Goal: Transaction & Acquisition: Purchase product/service

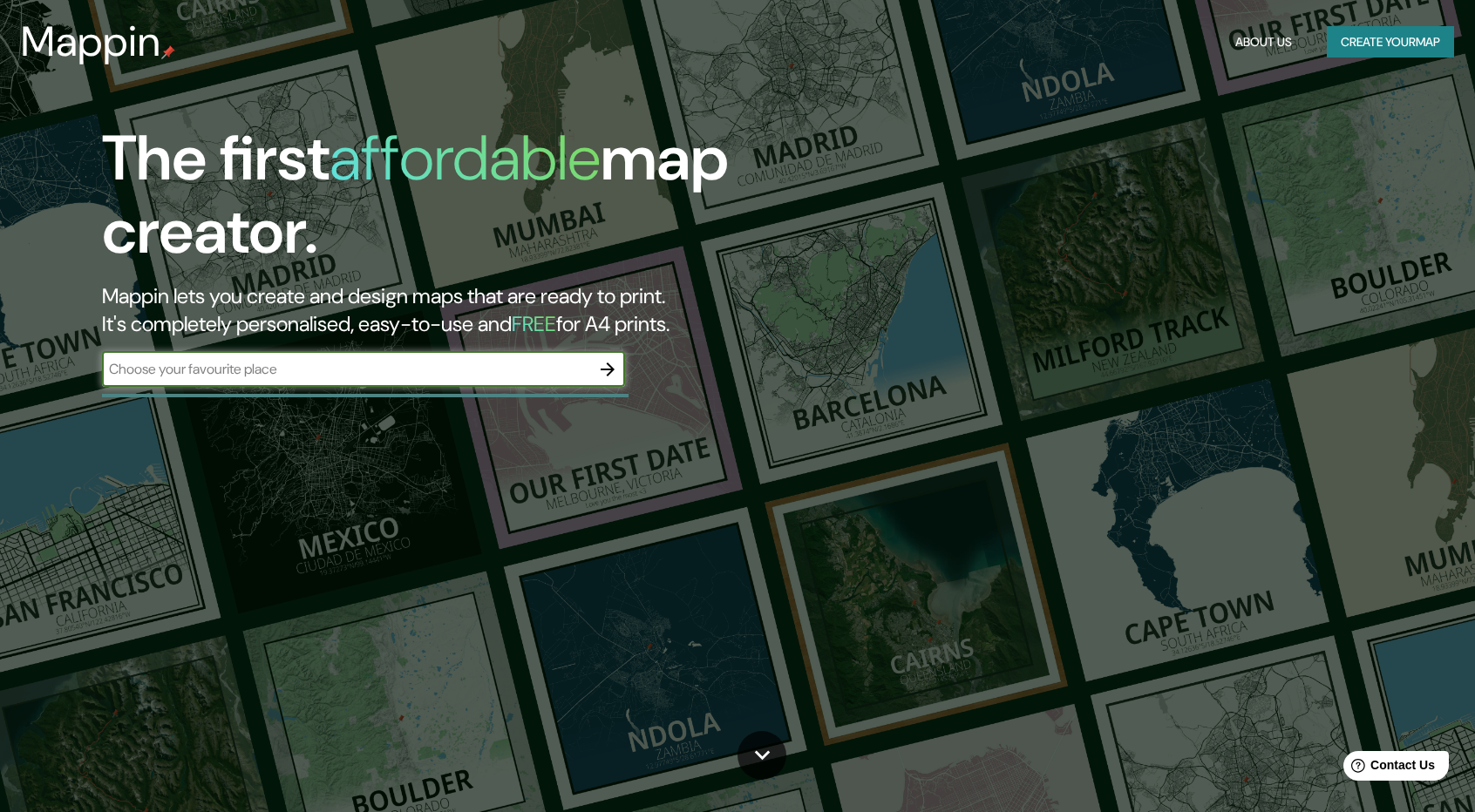
click at [615, 368] on icon "button" at bounding box center [607, 370] width 21 height 21
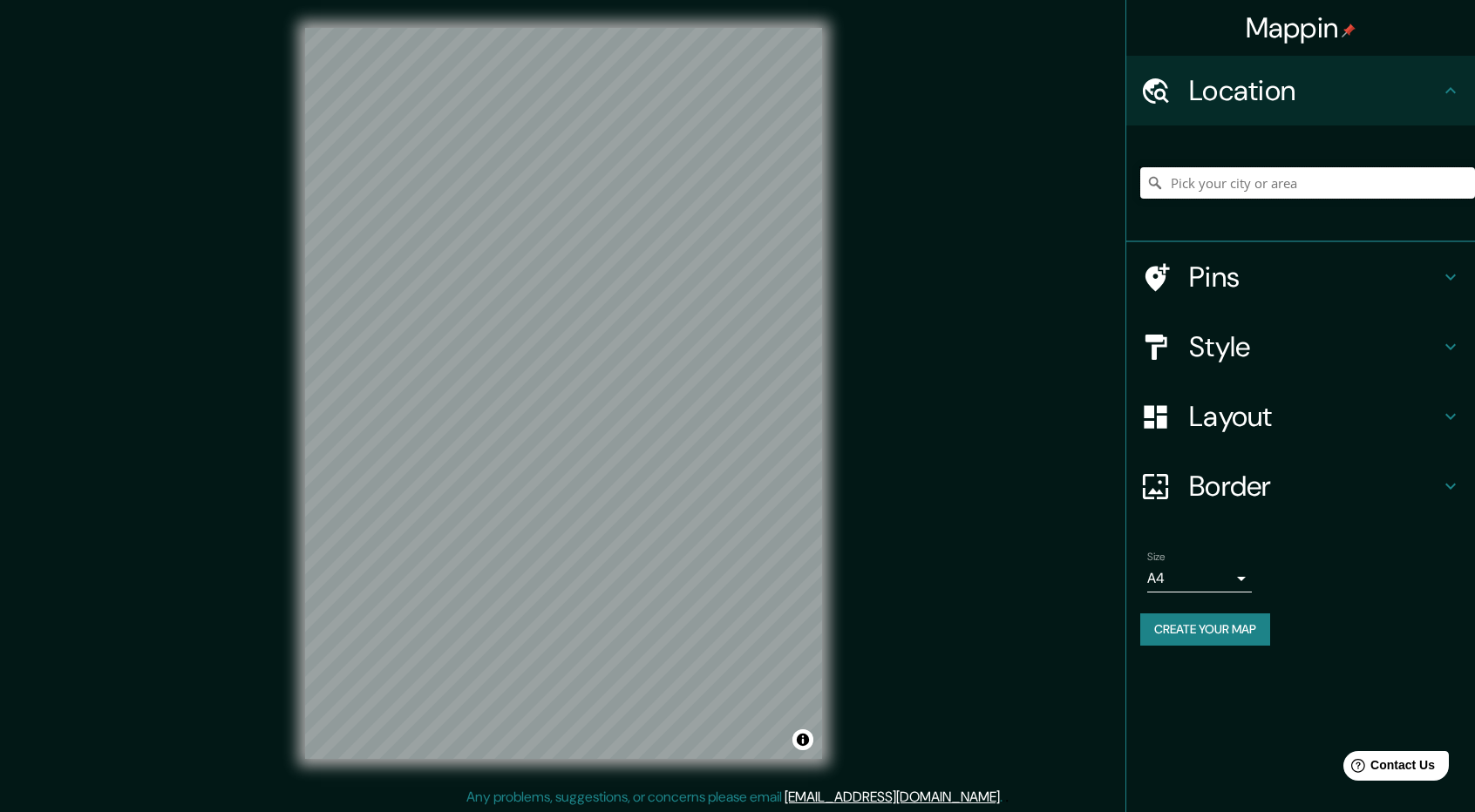
click at [1205, 185] on input "Pick your city or area" at bounding box center [1307, 183] width 335 height 31
paste input "Santa [PERSON_NAME] Coatepec 74376 Pue."
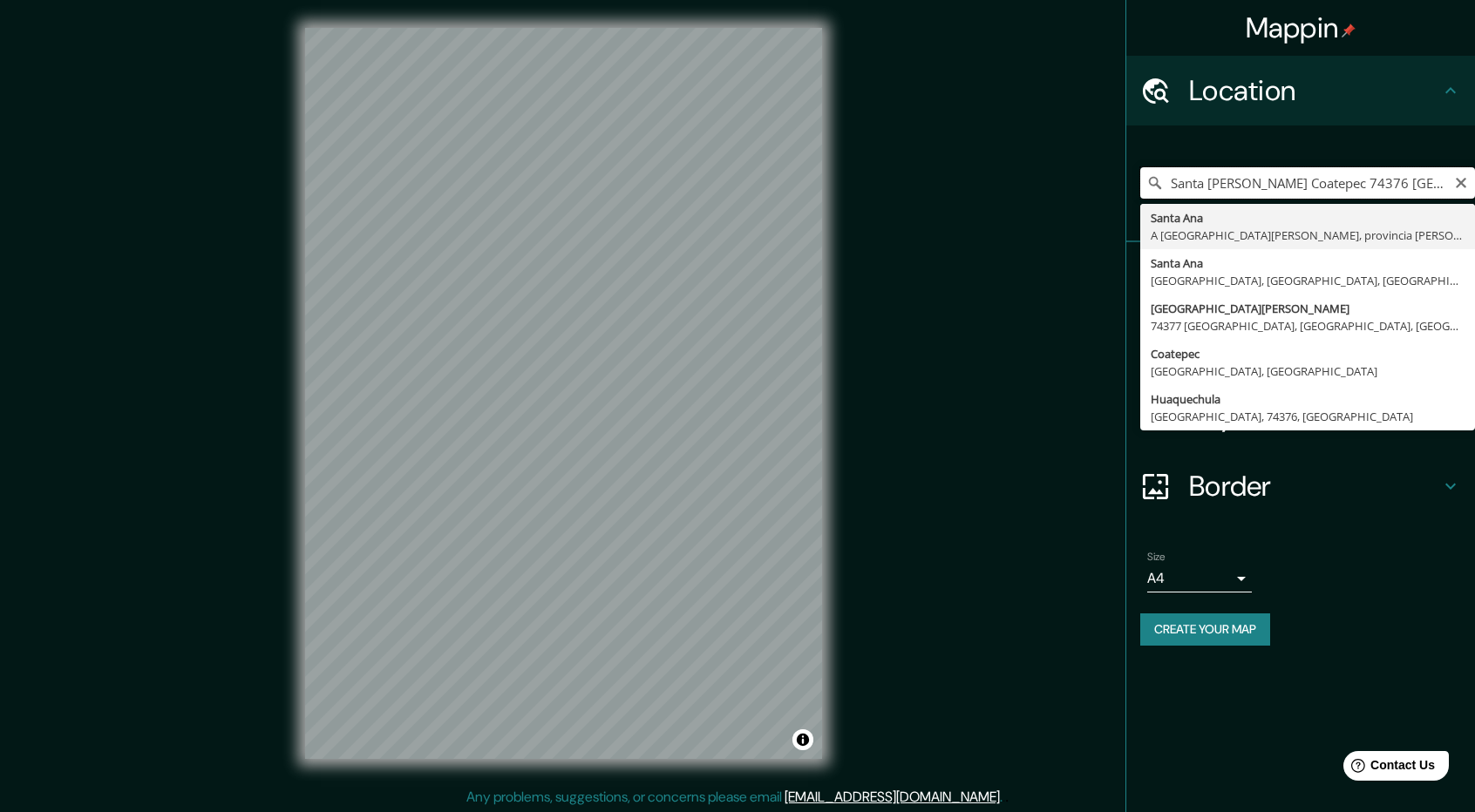
click at [1330, 184] on input "Santa [PERSON_NAME] Coatepec 74376 [GEOGRAPHIC_DATA]" at bounding box center [1307, 183] width 335 height 31
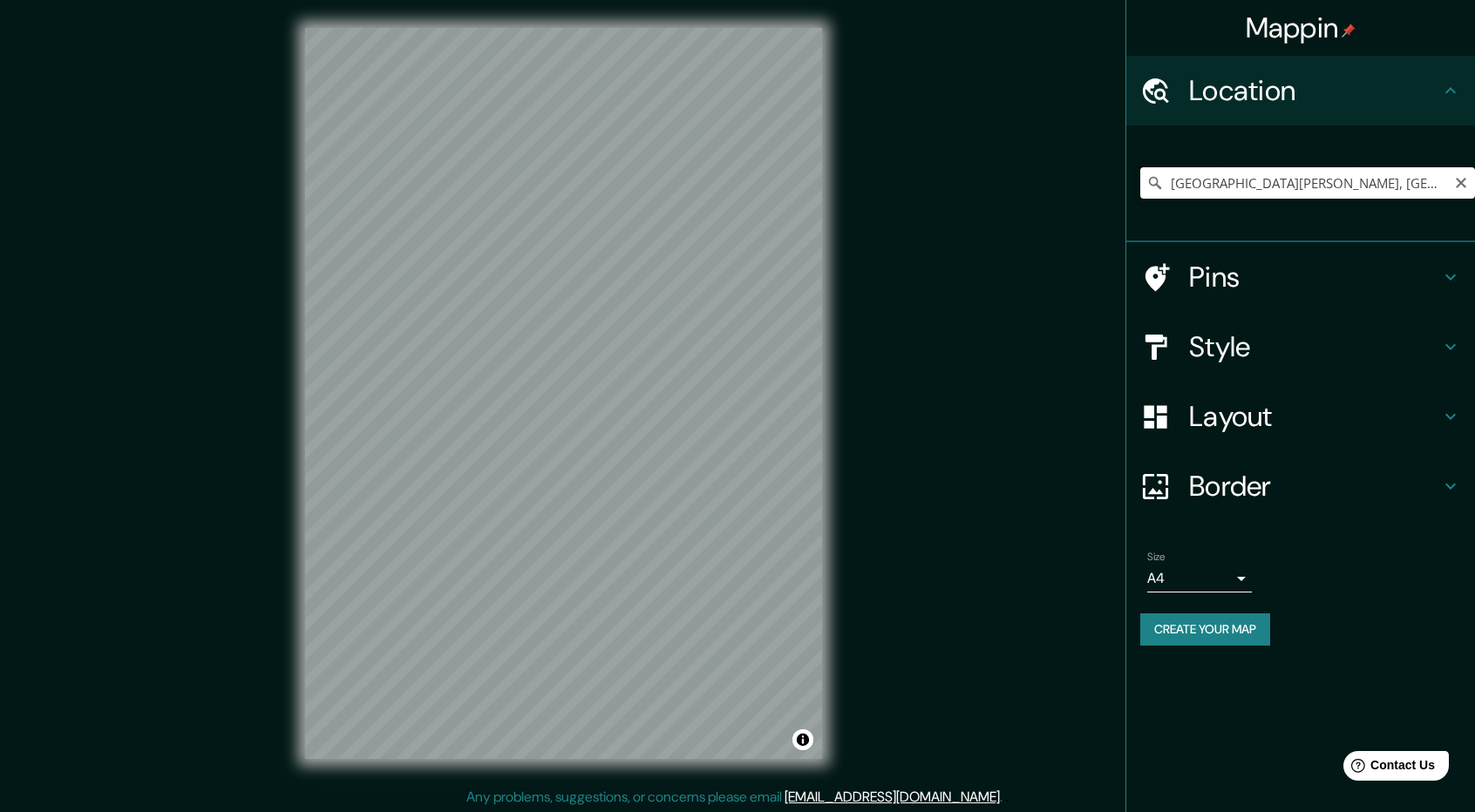
click at [1235, 188] on input "[GEOGRAPHIC_DATA][PERSON_NAME], [GEOGRAPHIC_DATA], [GEOGRAPHIC_DATA], [GEOGRAPH…" at bounding box center [1307, 183] width 335 height 31
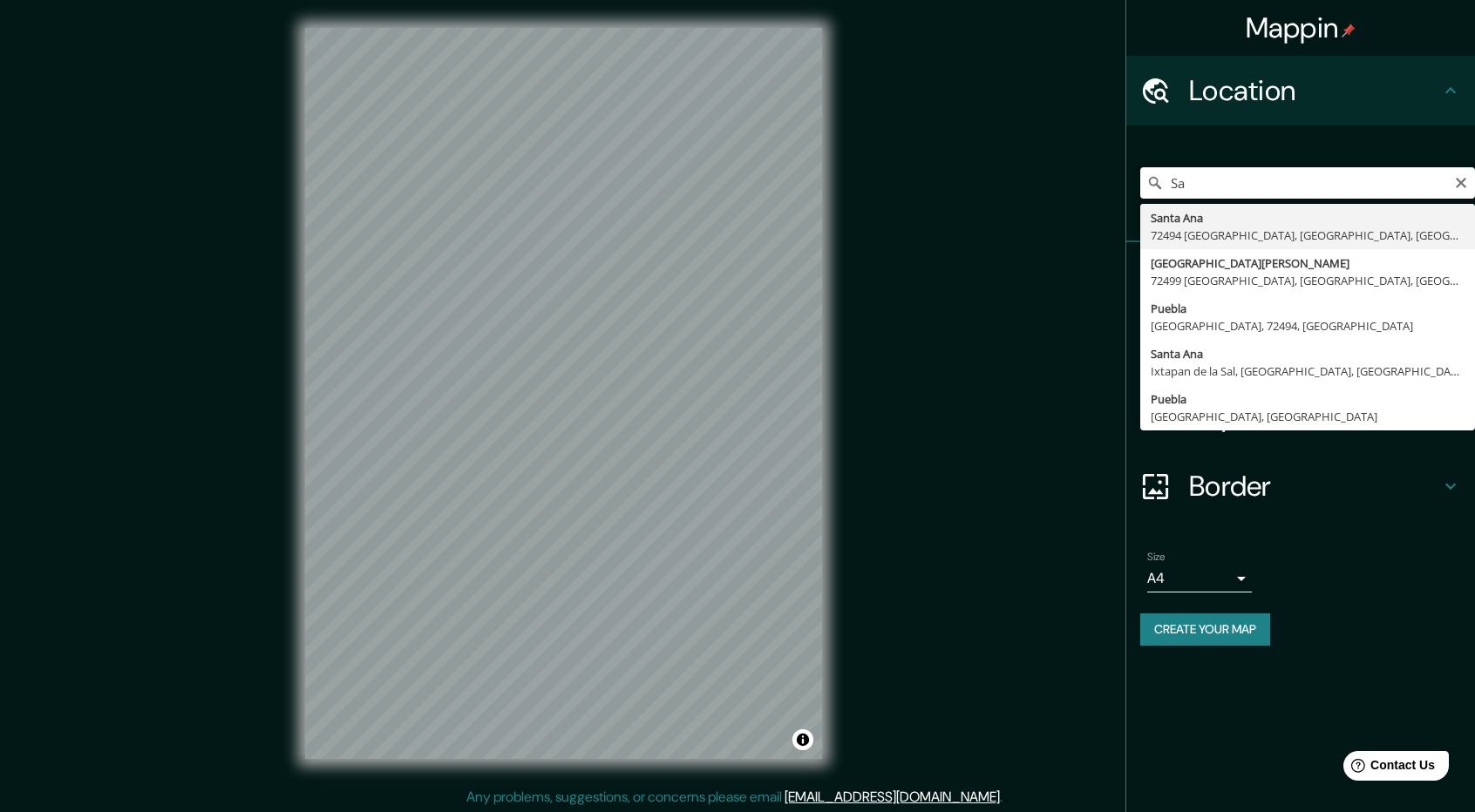
type input "S"
type input "[GEOGRAPHIC_DATA], [GEOGRAPHIC_DATA], [GEOGRAPHIC_DATA]"
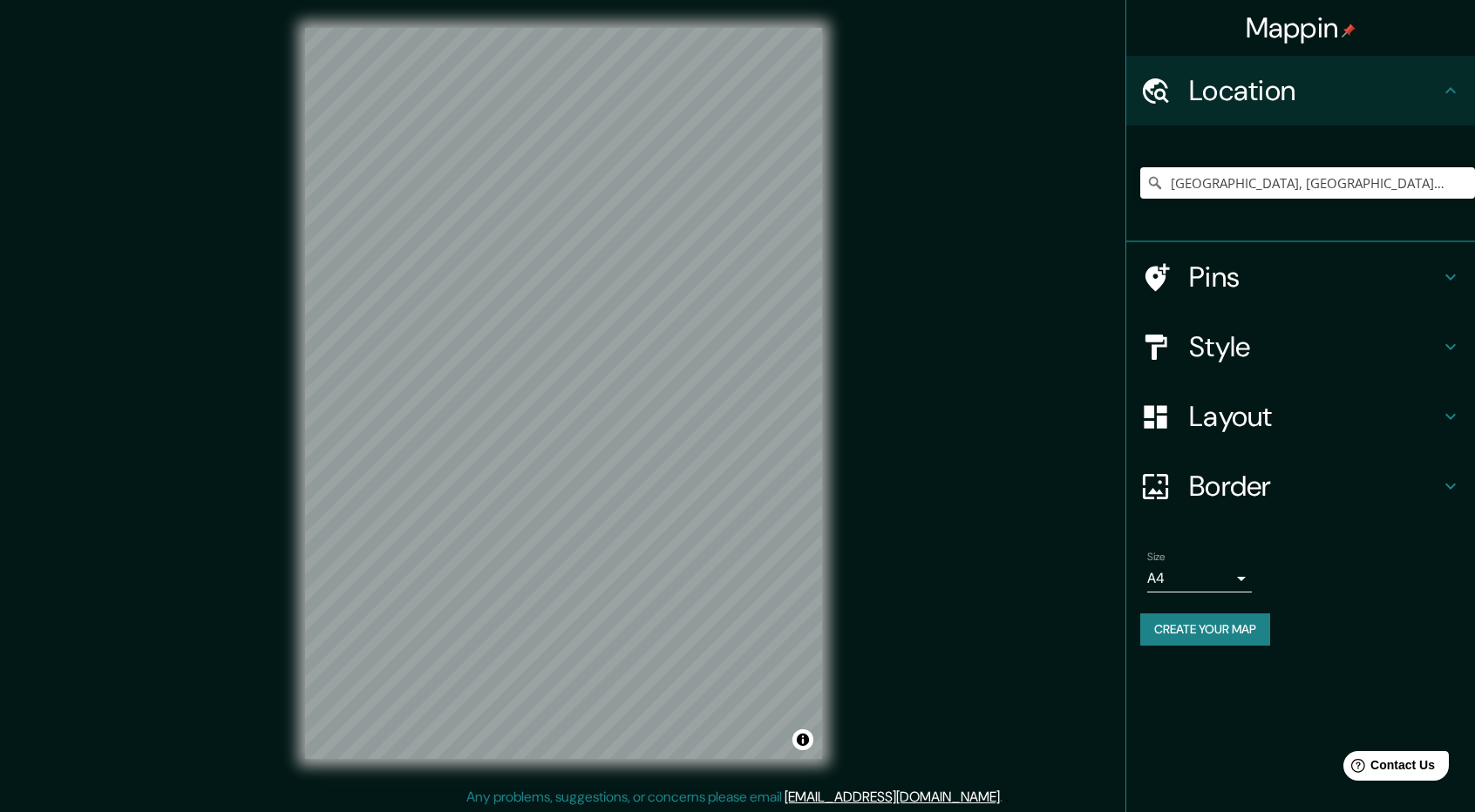
click at [1451, 340] on icon at bounding box center [1450, 347] width 21 height 21
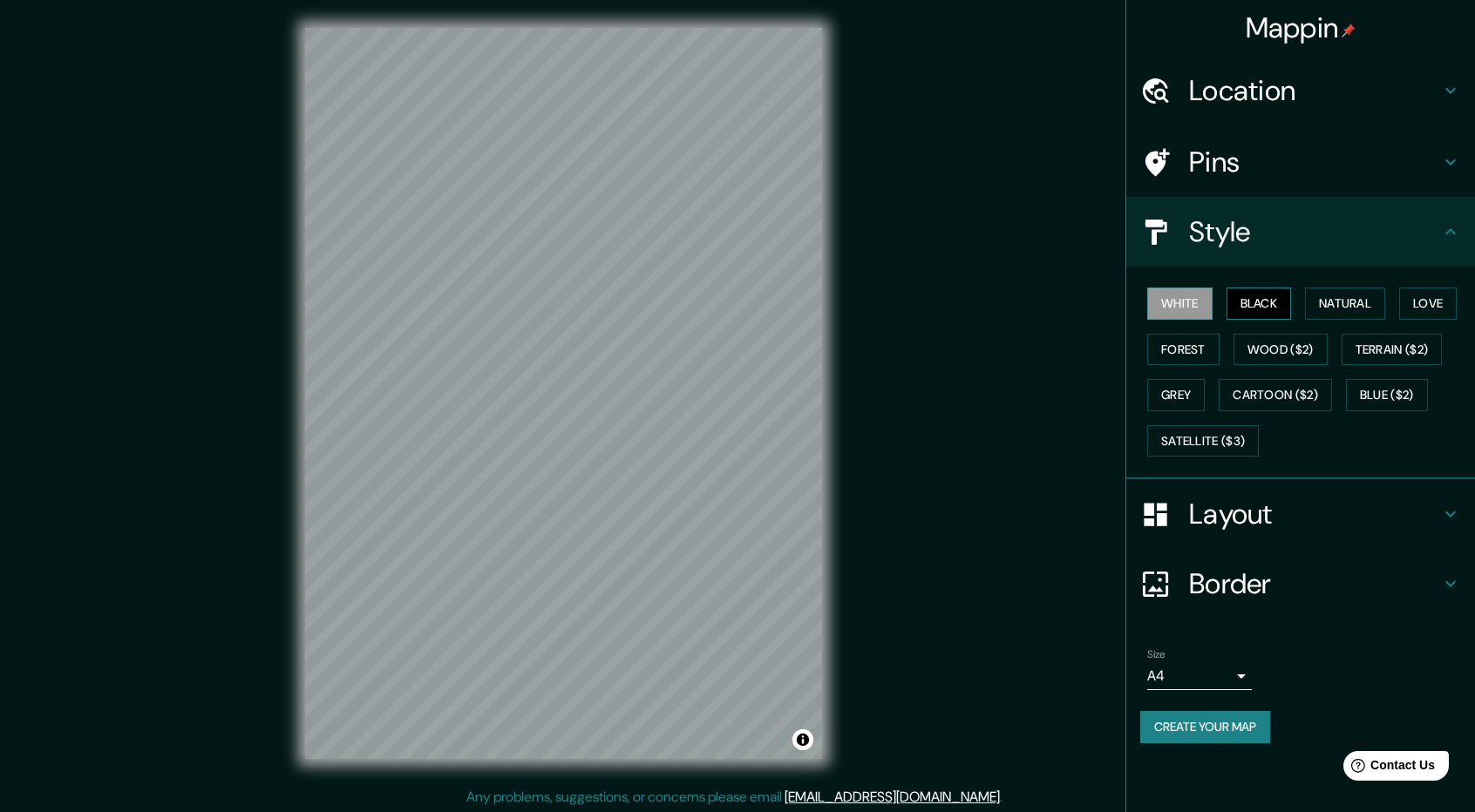
click at [1261, 296] on button "Black" at bounding box center [1259, 304] width 66 height 32
click at [1341, 292] on button "Natural" at bounding box center [1345, 304] width 80 height 32
click at [1447, 310] on button "Love" at bounding box center [1427, 304] width 57 height 32
click at [1205, 348] on button "Forest" at bounding box center [1183, 350] width 72 height 32
click at [1198, 392] on button "Grey" at bounding box center [1176, 396] width 57 height 32
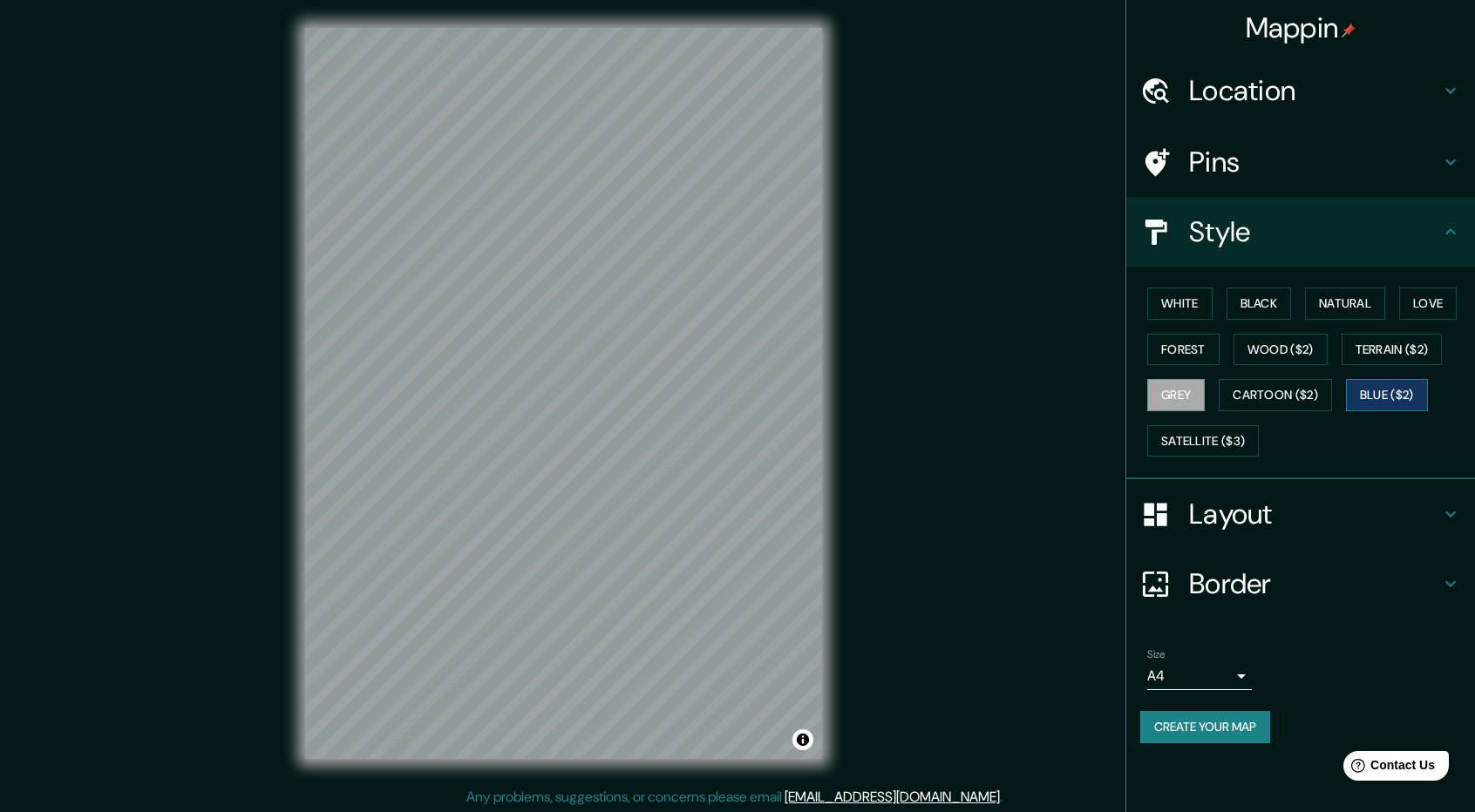
click at [1395, 386] on button "Blue ($2)" at bounding box center [1387, 396] width 82 height 32
click at [1398, 351] on button "Terrain ($2)" at bounding box center [1392, 350] width 101 height 32
click at [1296, 342] on button "Wood ($2)" at bounding box center [1280, 350] width 94 height 32
click at [1208, 354] on button "Forest" at bounding box center [1183, 350] width 72 height 32
click at [1421, 295] on button "Love" at bounding box center [1427, 304] width 57 height 32
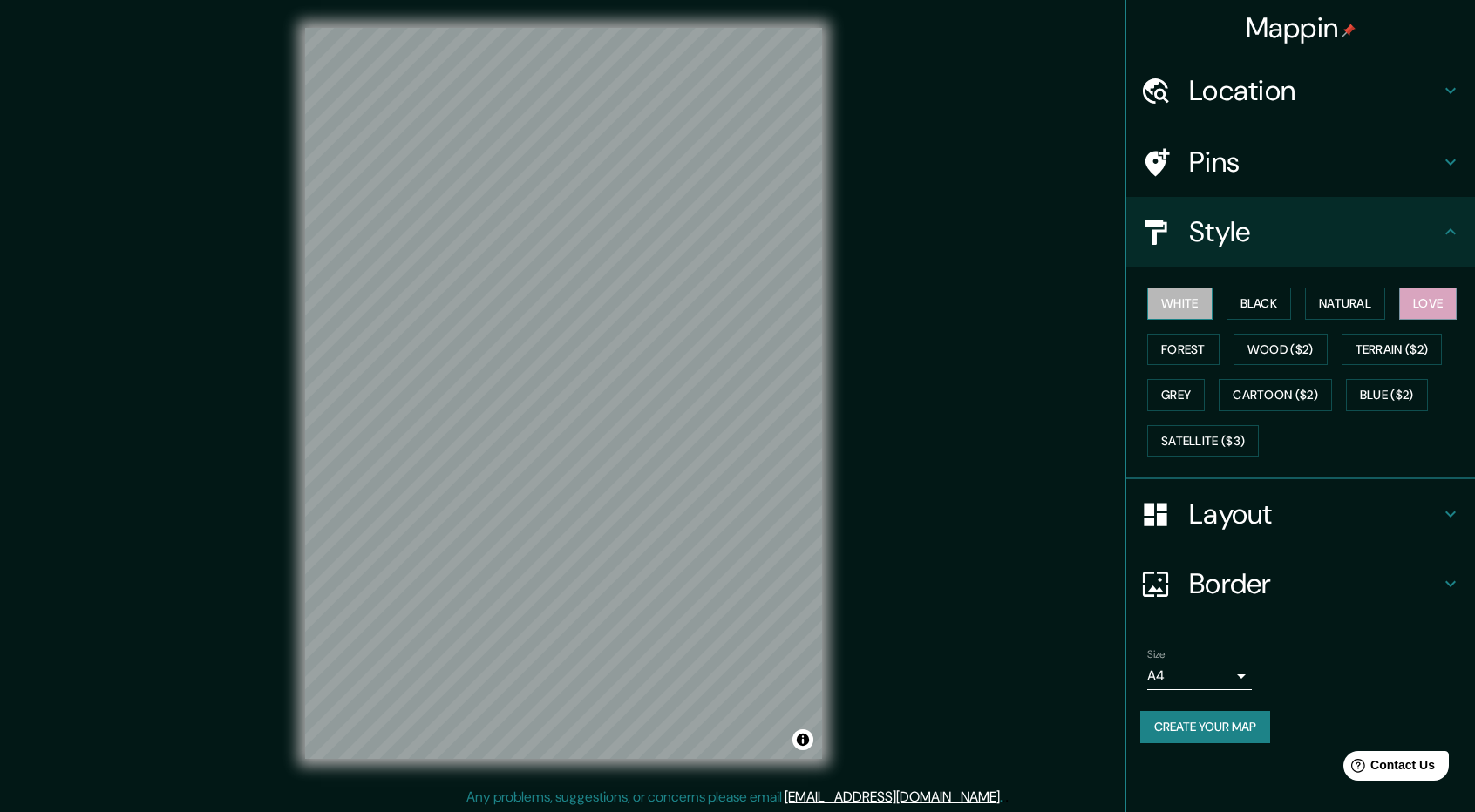
click at [1180, 292] on button "White" at bounding box center [1179, 304] width 66 height 32
click at [1448, 310] on button "Love" at bounding box center [1427, 304] width 57 height 32
click at [1174, 306] on button "White" at bounding box center [1179, 304] width 66 height 32
click at [1400, 354] on button "Terrain ($2)" at bounding box center [1392, 350] width 101 height 32
click at [1245, 311] on button "Black" at bounding box center [1259, 304] width 66 height 32
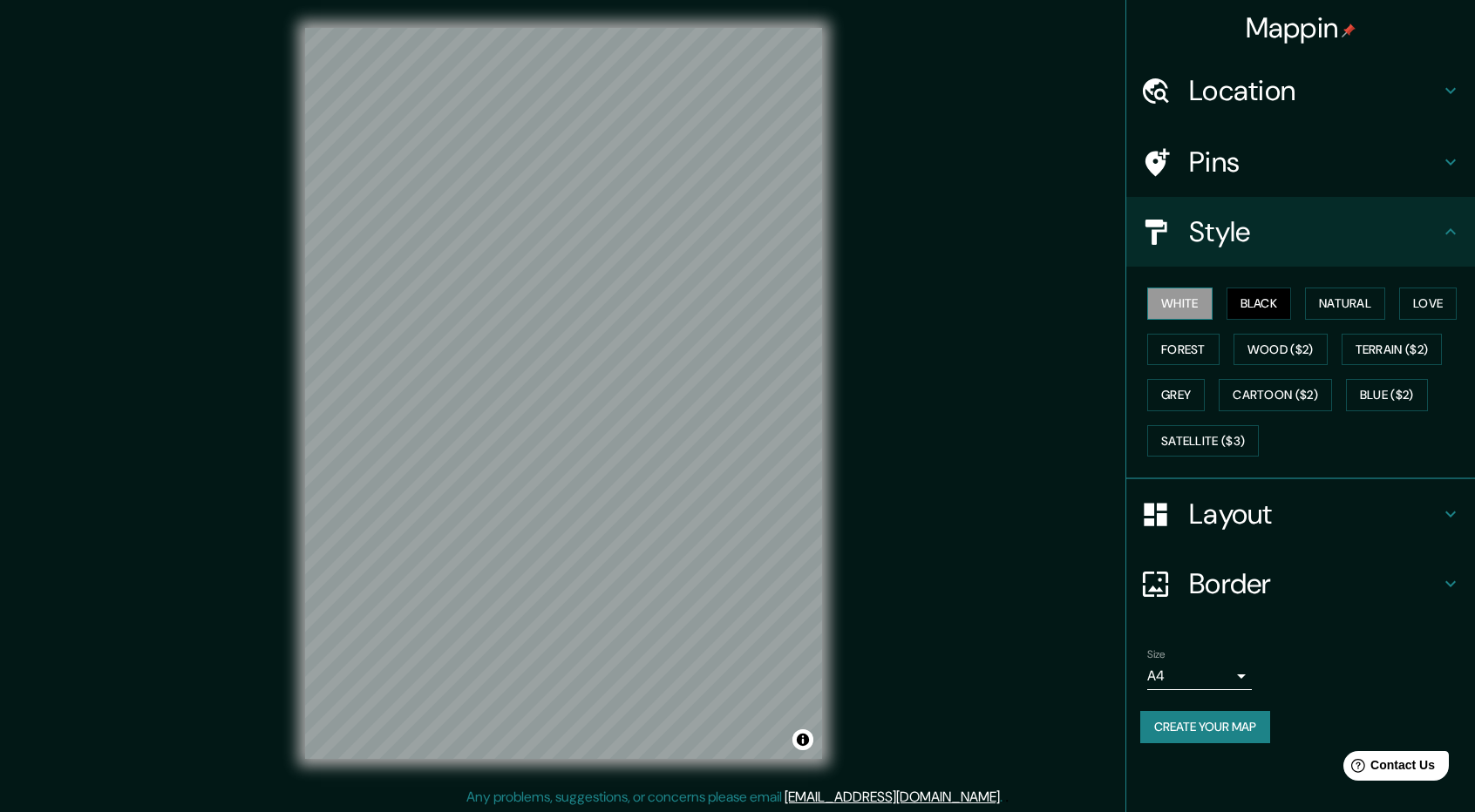
click at [1176, 301] on button "White" at bounding box center [1179, 304] width 66 height 32
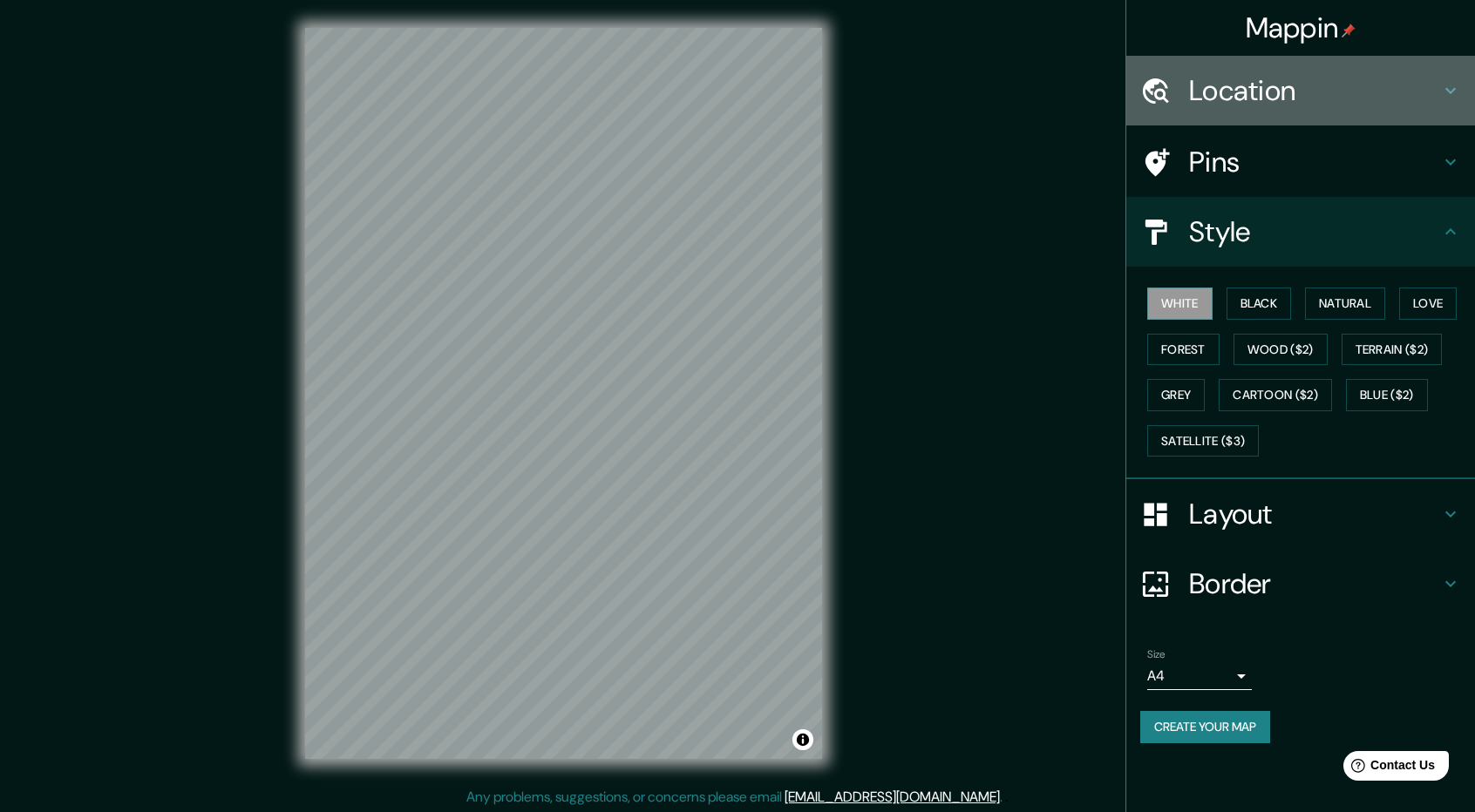
click at [1454, 87] on icon at bounding box center [1450, 91] width 21 height 21
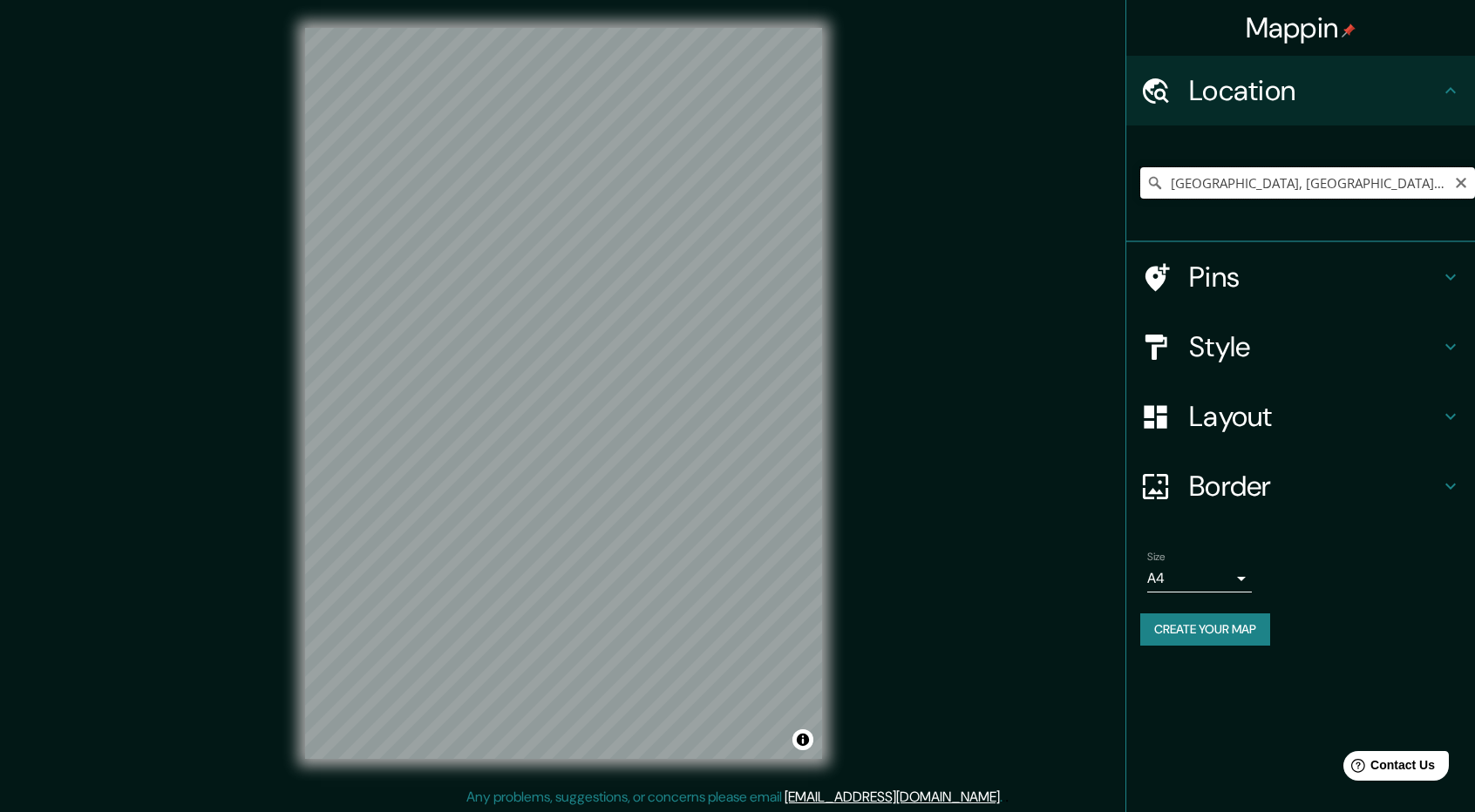
click at [1339, 188] on input "[GEOGRAPHIC_DATA], [GEOGRAPHIC_DATA], [GEOGRAPHIC_DATA]" at bounding box center [1307, 183] width 335 height 31
click at [1402, 183] on input "[GEOGRAPHIC_DATA], [GEOGRAPHIC_DATA], [GEOGRAPHIC_DATA]" at bounding box center [1307, 183] width 335 height 31
click at [1395, 197] on input "[GEOGRAPHIC_DATA], [GEOGRAPHIC_DATA], [GEOGRAPHIC_DATA]" at bounding box center [1307, 183] width 335 height 31
